Goal: Information Seeking & Learning: Find specific fact

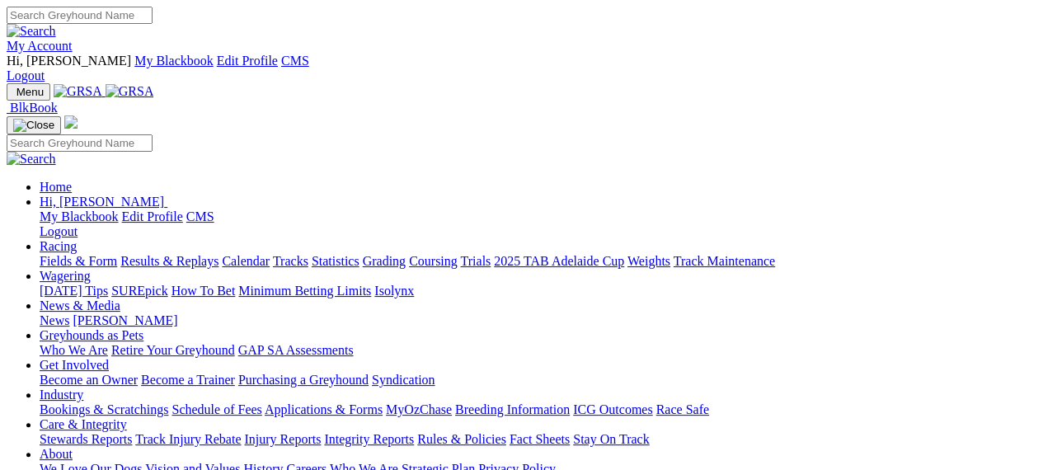
click at [213, 254] on link "Results & Replays" at bounding box center [169, 261] width 98 height 14
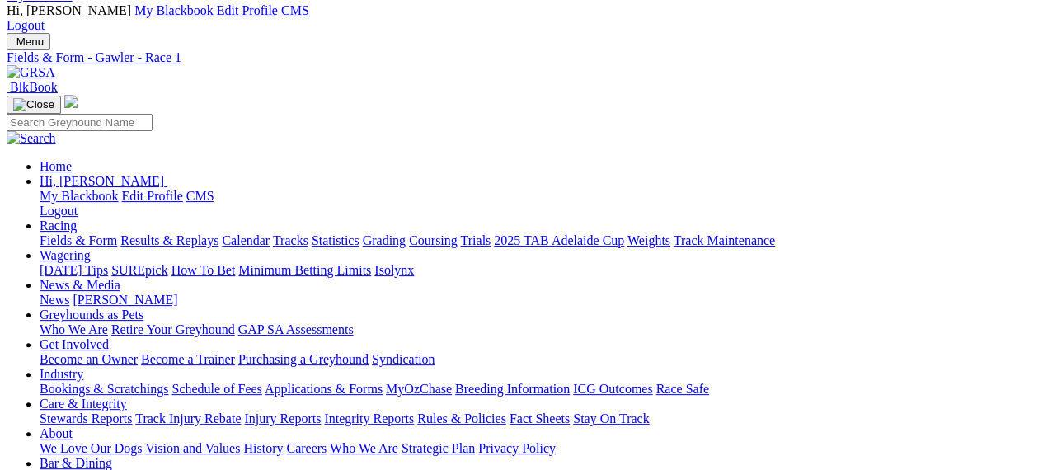
scroll to position [69, 0]
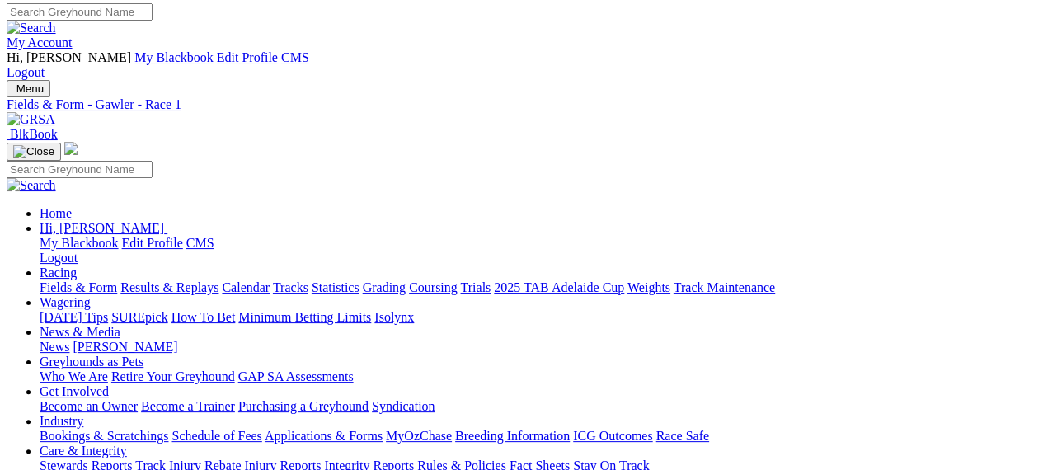
scroll to position [0, 0]
